Goal: Task Accomplishment & Management: Manage account settings

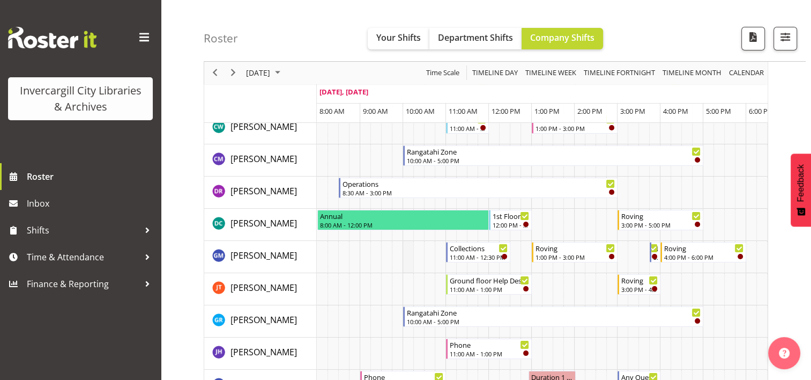
scroll to position [90, 0]
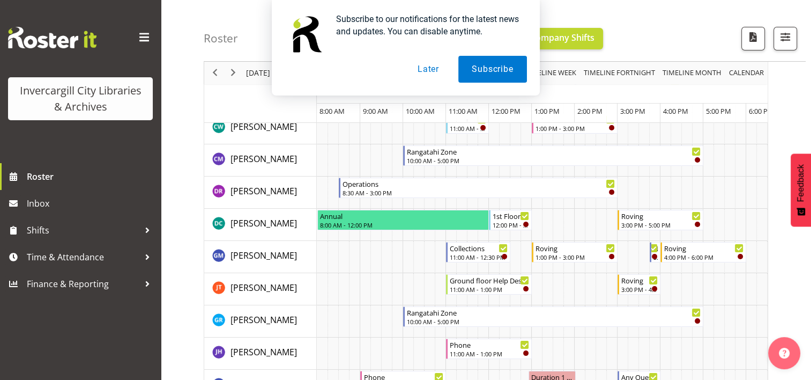
click at [422, 70] on button "Later" at bounding box center [428, 69] width 48 height 27
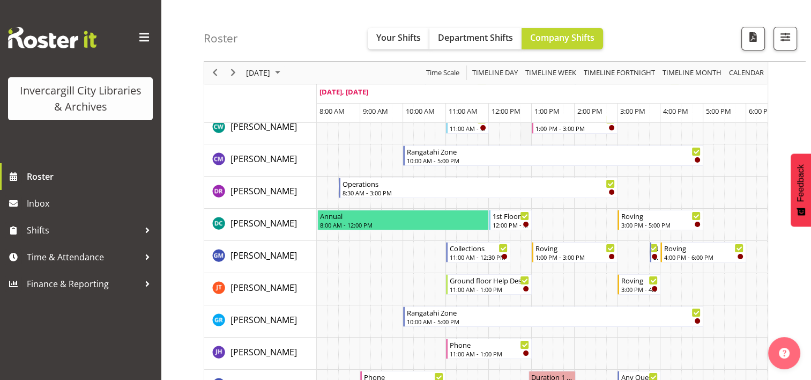
scroll to position [0, 0]
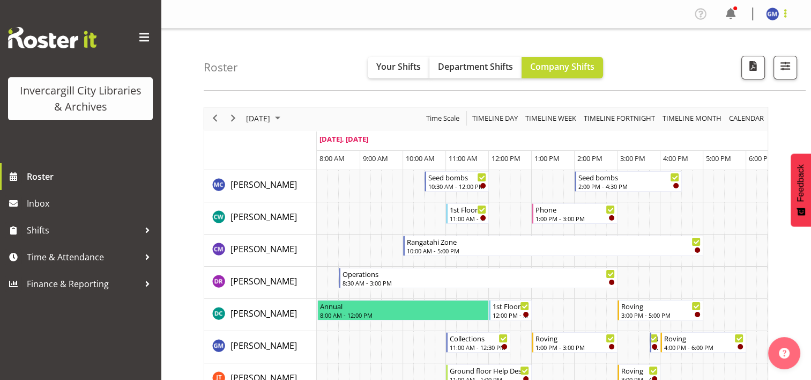
click at [785, 17] on span at bounding box center [785, 13] width 13 height 13
click at [734, 41] on link "Profile" at bounding box center [740, 36] width 103 height 19
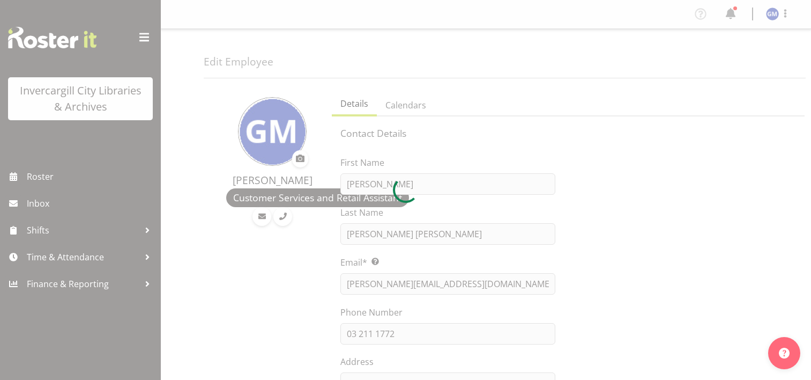
select select "TimelineDay"
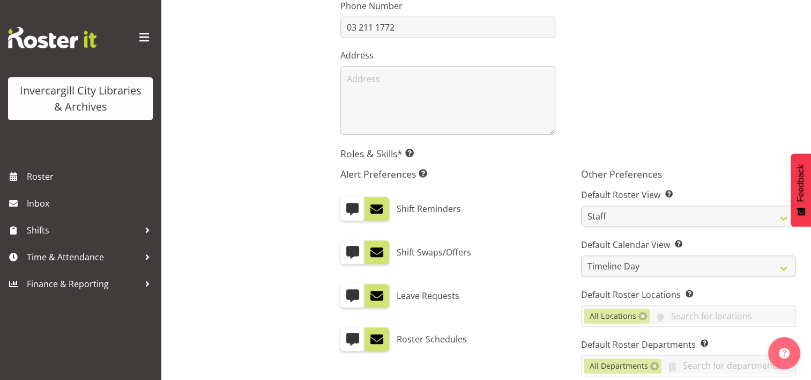
scroll to position [424, 0]
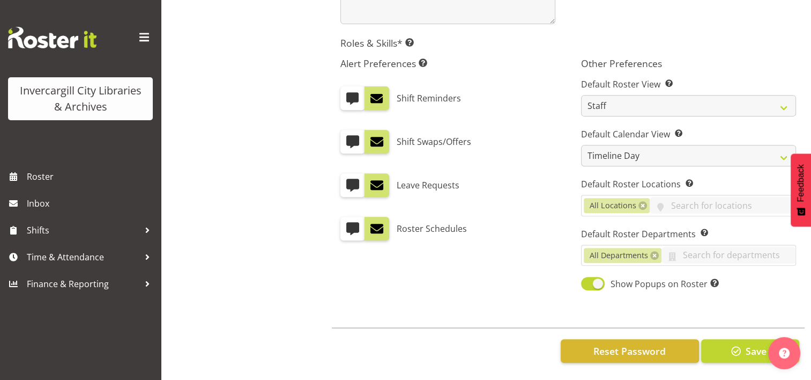
click at [559, 264] on div "Alert Preferences Specifies what type(s) of communication the employee will rec…" at bounding box center [448, 174] width 241 height 247
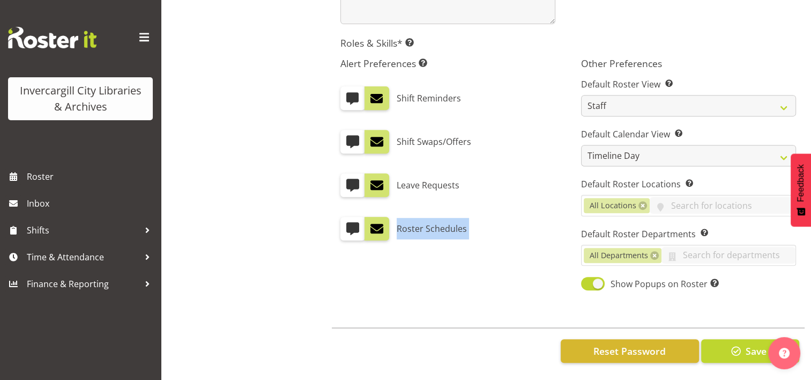
click at [559, 264] on div "Alert Preferences Specifies what type(s) of communication the employee will rec…" at bounding box center [448, 174] width 241 height 247
click at [390, 294] on div "Details Calendars Contact Details First Name [PERSON_NAME] Last Name [PERSON_NA…" at bounding box center [568, 25] width 486 height 710
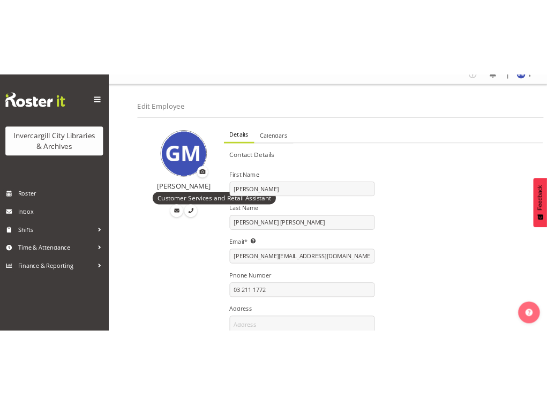
scroll to position [0, 0]
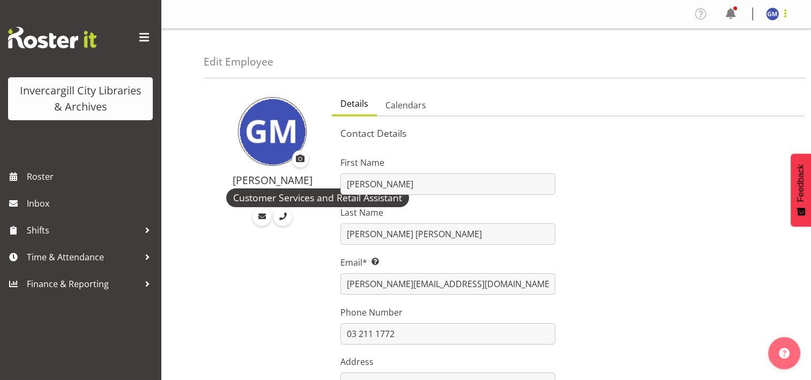
click at [783, 14] on span at bounding box center [785, 13] width 13 height 13
click at [767, 15] on img at bounding box center [772, 14] width 13 height 13
click at [751, 5] on div "Profile Log Out" at bounding box center [746, 14] width 108 height 18
click at [767, 17] on img at bounding box center [772, 14] width 13 height 13
click at [603, 36] on div "Edit Employee" at bounding box center [505, 54] width 602 height 50
